Goal: Information Seeking & Learning: Learn about a topic

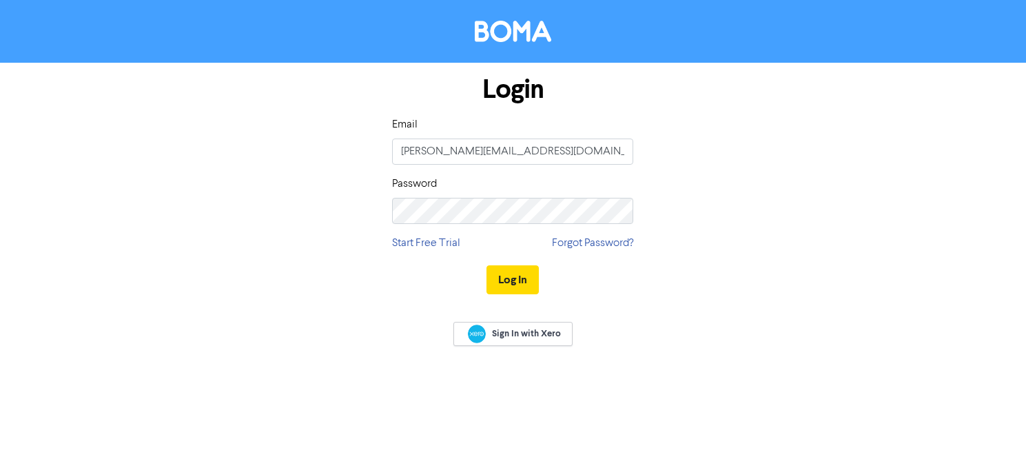
click at [523, 283] on button "Log In" at bounding box center [512, 279] width 52 height 29
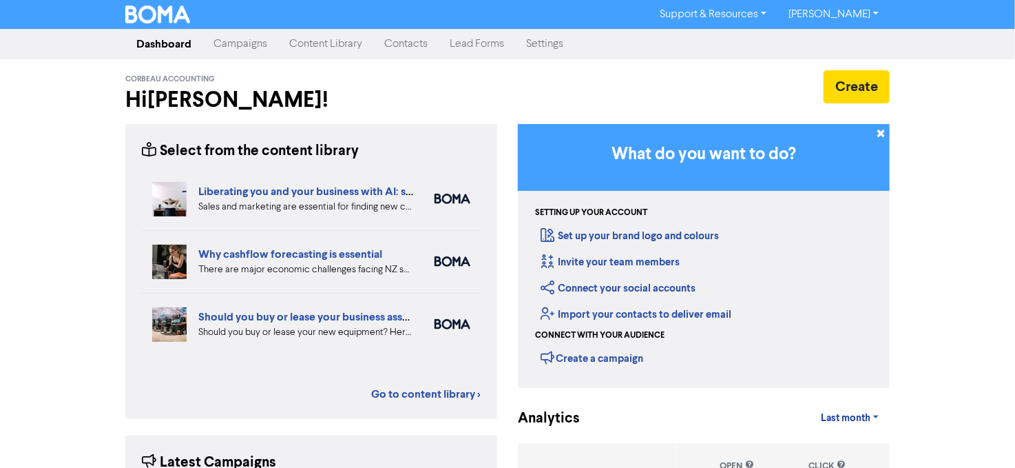
click at [311, 43] on link "Content Library" at bounding box center [325, 44] width 95 height 28
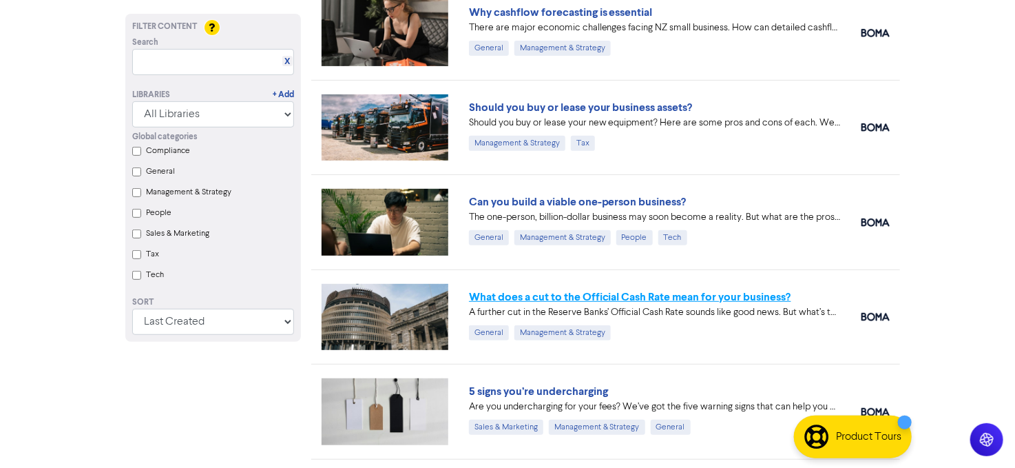
scroll to position [207, 0]
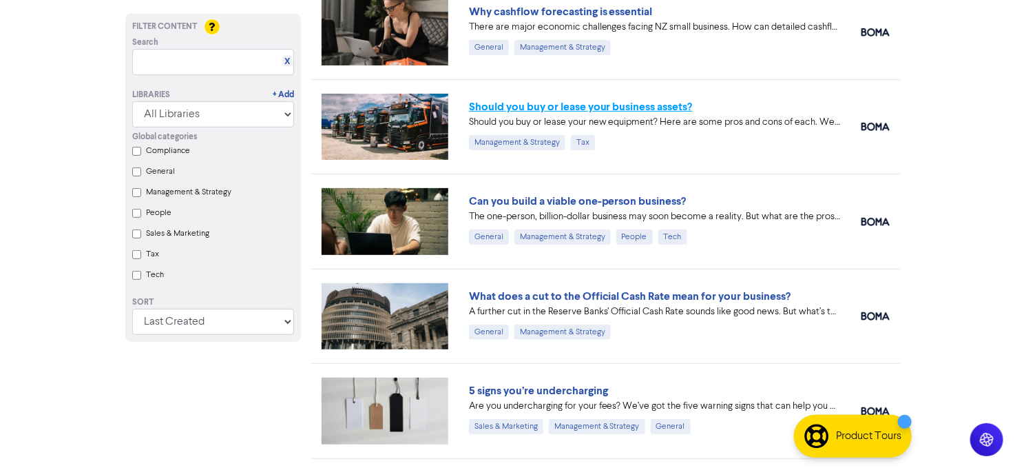
click at [541, 103] on link "Should you buy or lease your business assets?" at bounding box center [581, 107] width 224 height 14
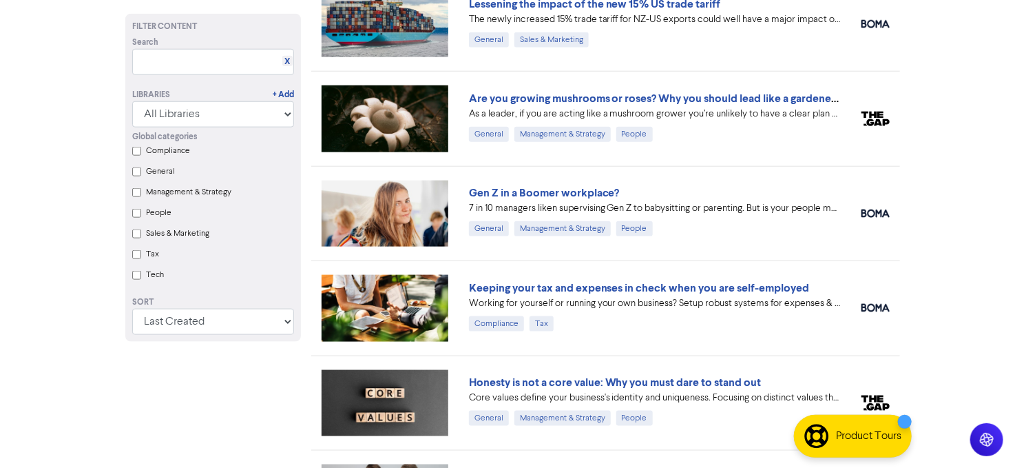
scroll to position [689, 0]
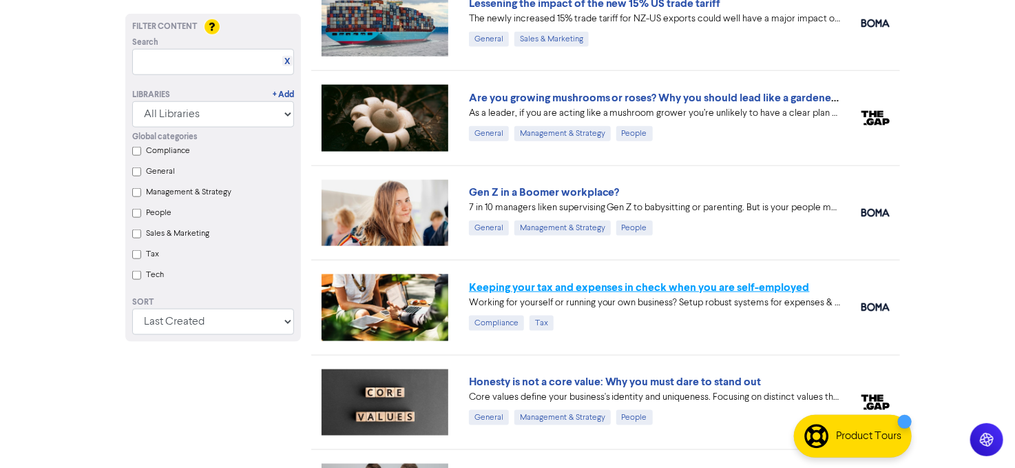
click at [655, 284] on link "Keeping your tax and expenses in check when you are self-employed" at bounding box center [639, 287] width 341 height 14
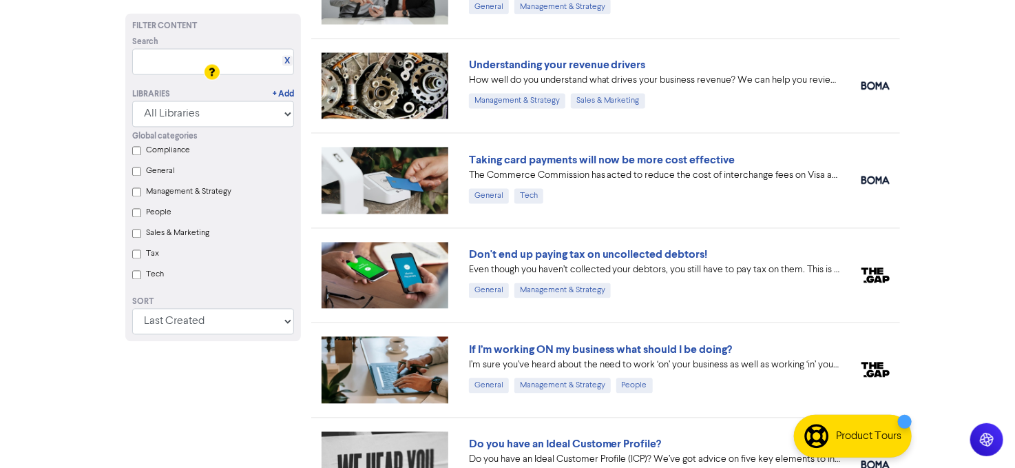
scroll to position [1171, 0]
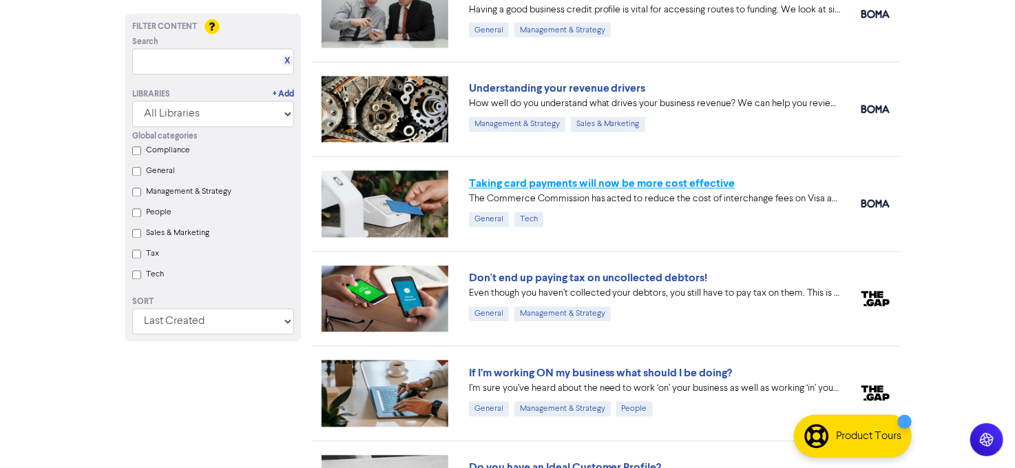
click at [639, 177] on link "Taking card payments will now be more cost effective" at bounding box center [602, 184] width 267 height 14
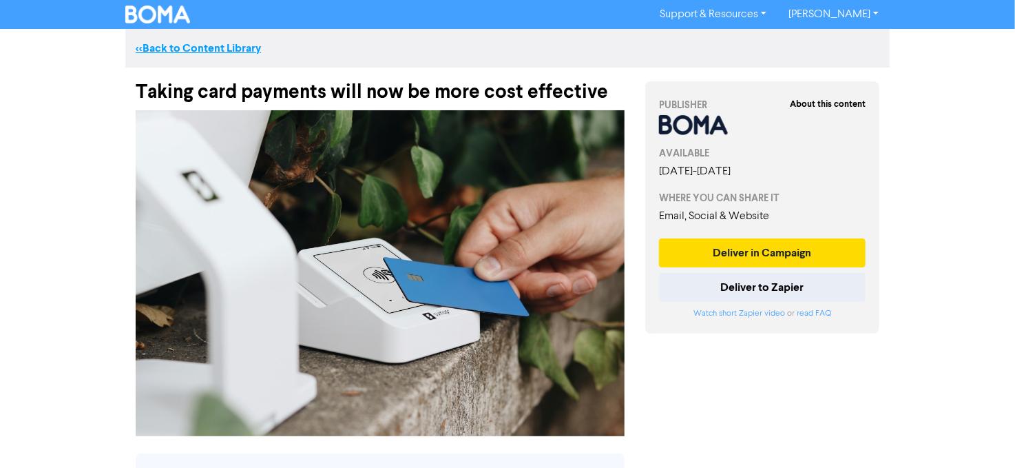
click at [205, 45] on link "<< Back to Content Library" at bounding box center [198, 48] width 125 height 14
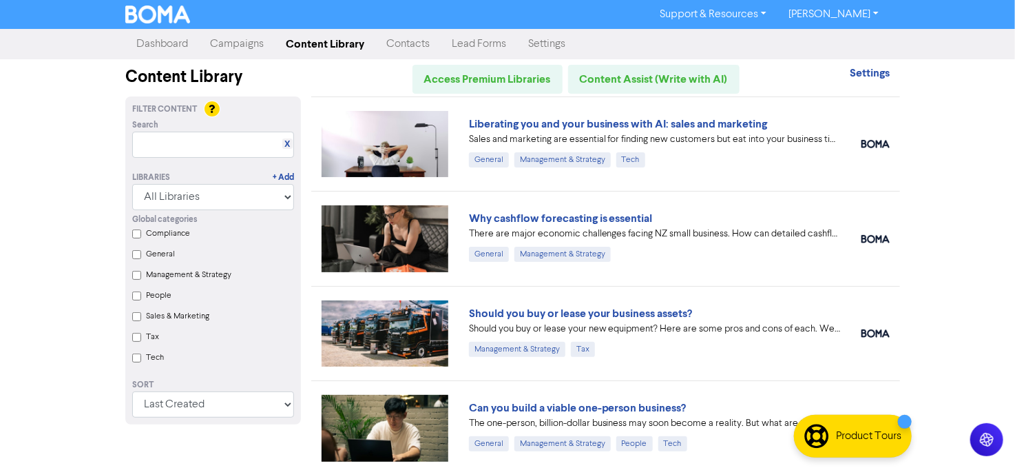
click at [638, 219] on link "Why cashflow forecasting is essential" at bounding box center [561, 218] width 184 height 14
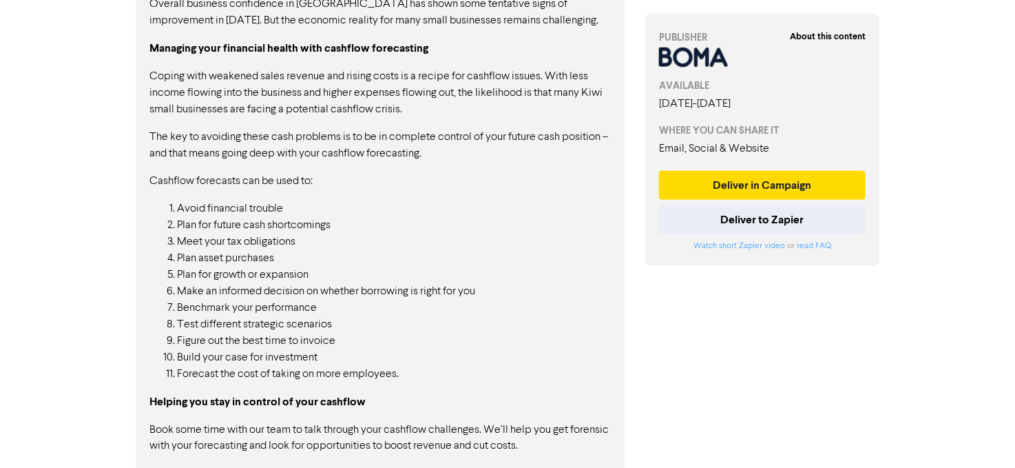
scroll to position [790, 0]
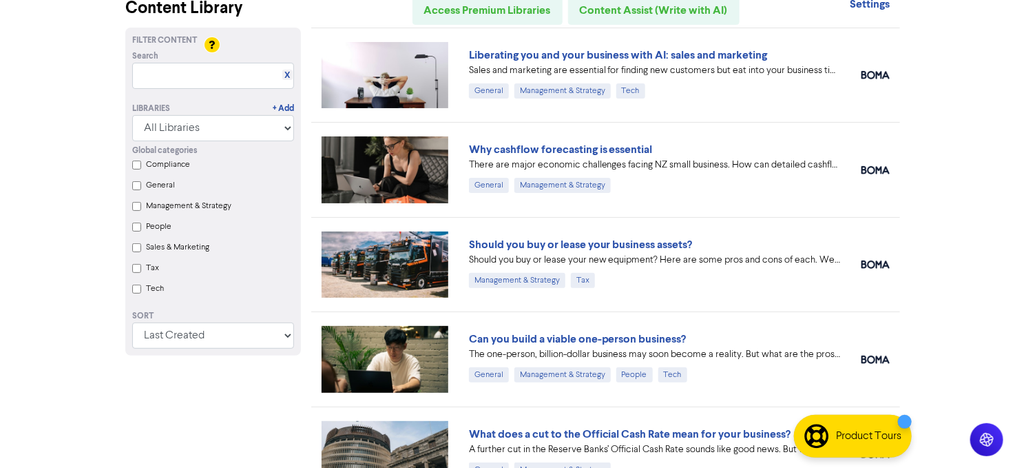
scroll to position [138, 0]
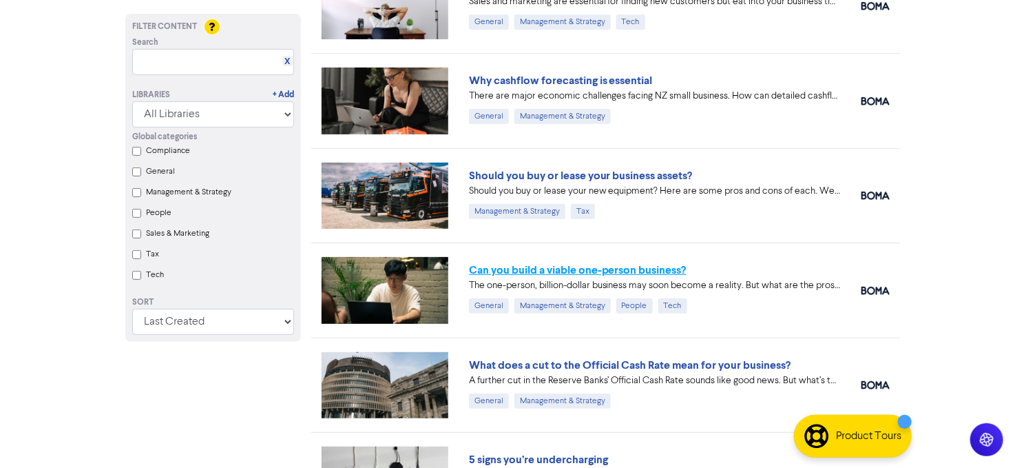
click at [621, 269] on link "Can you build a viable one-person business?" at bounding box center [578, 270] width 218 height 14
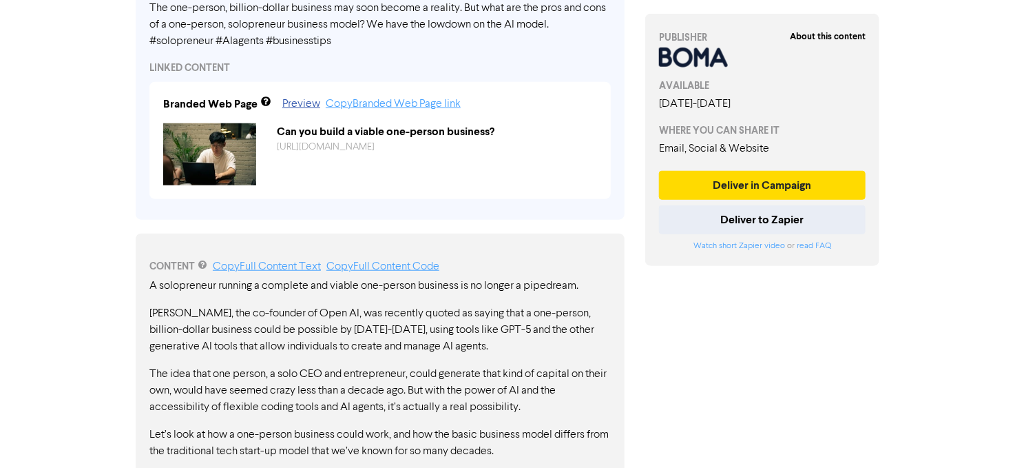
scroll to position [430, 0]
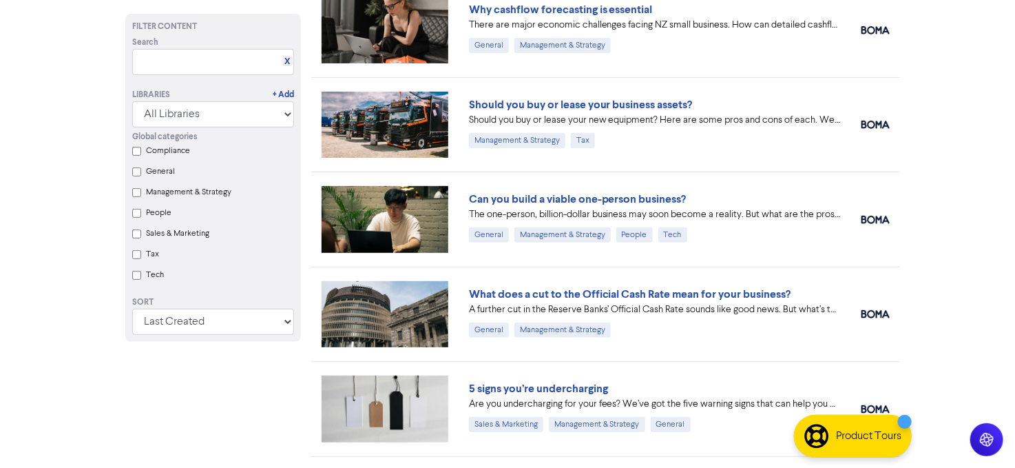
scroll to position [344, 0]
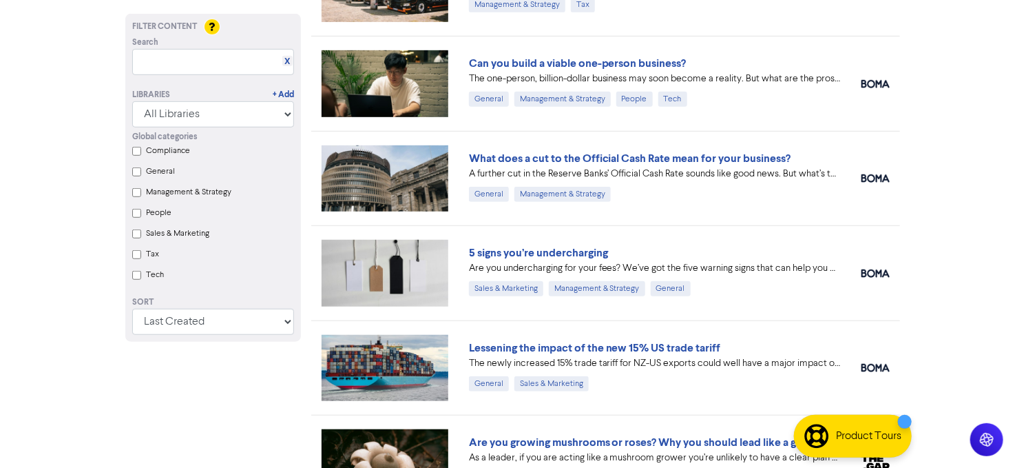
click at [608, 152] on link "What does a cut to the Official Cash Rate mean for your business?" at bounding box center [630, 159] width 322 height 14
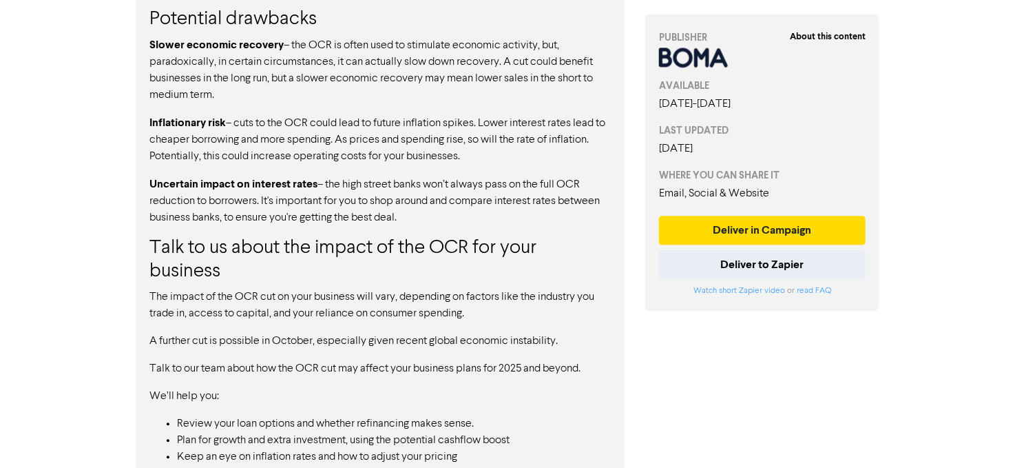
scroll to position [1378, 0]
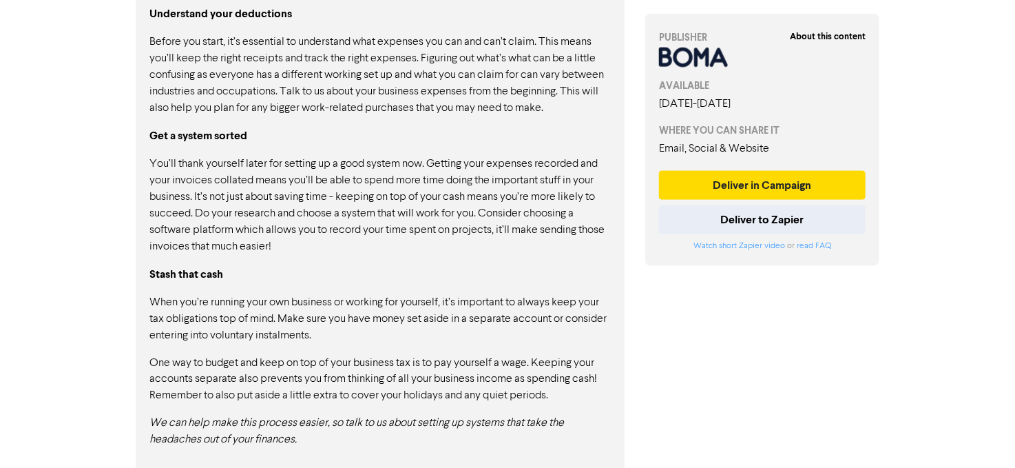
scroll to position [838, 0]
